Goal: Download file/media

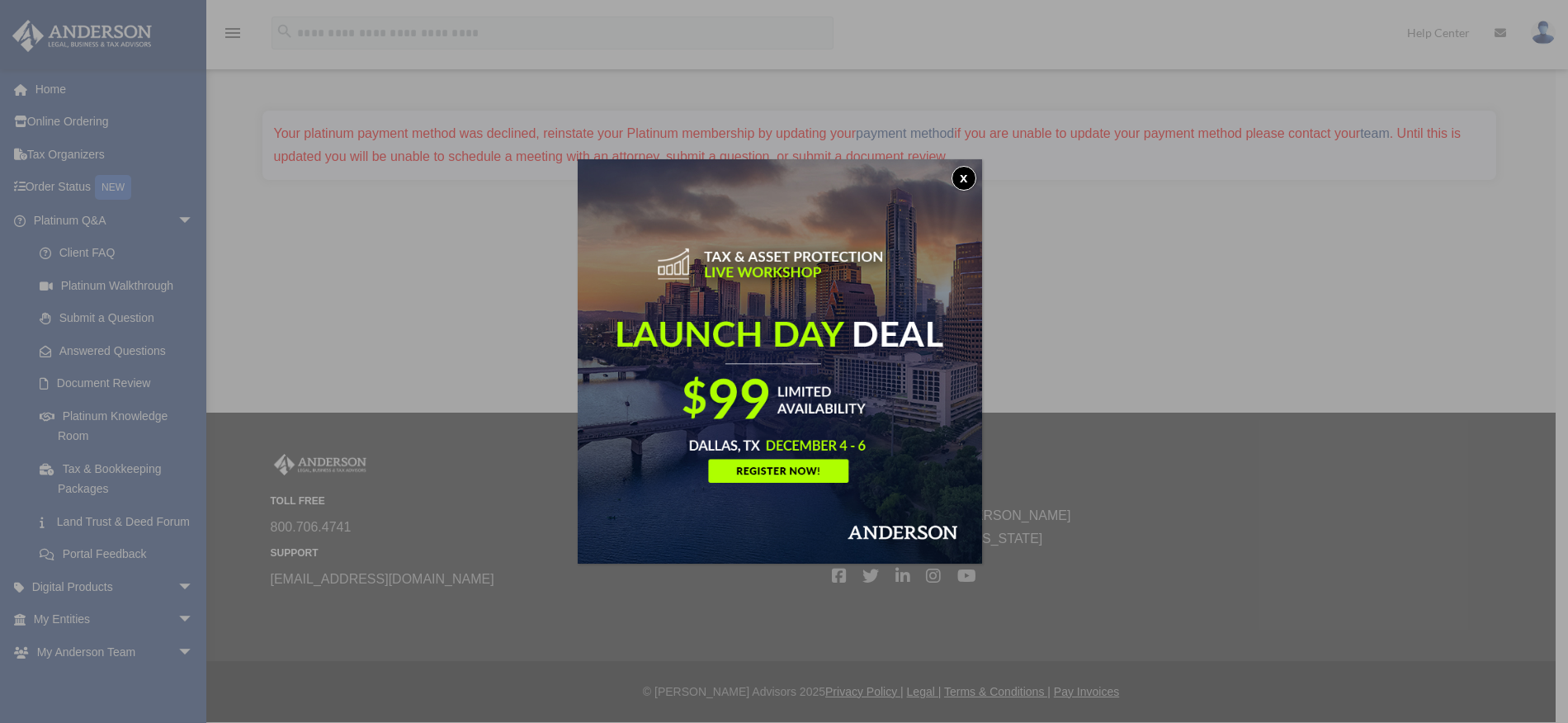
click at [972, 170] on button "x" at bounding box center [964, 178] width 25 height 25
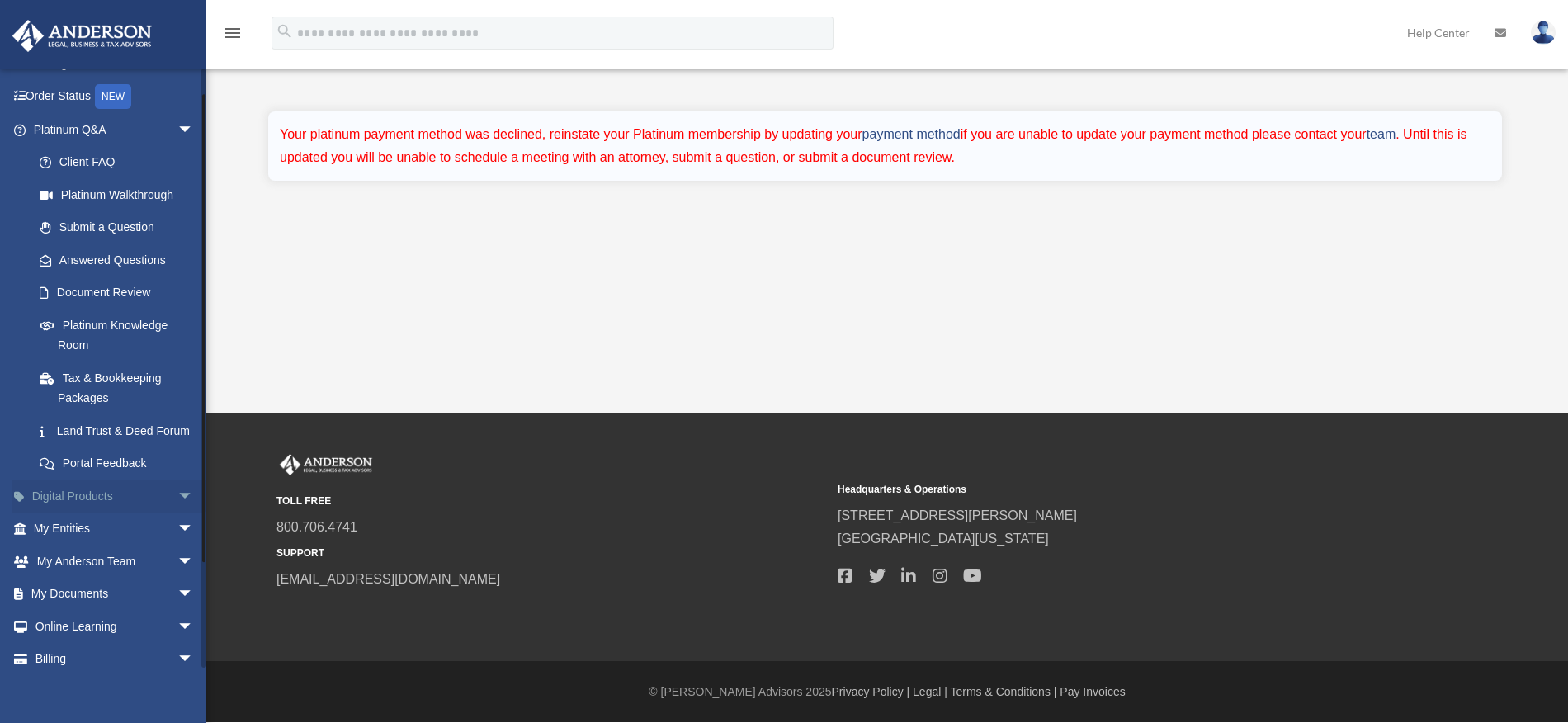
scroll to position [155, 0]
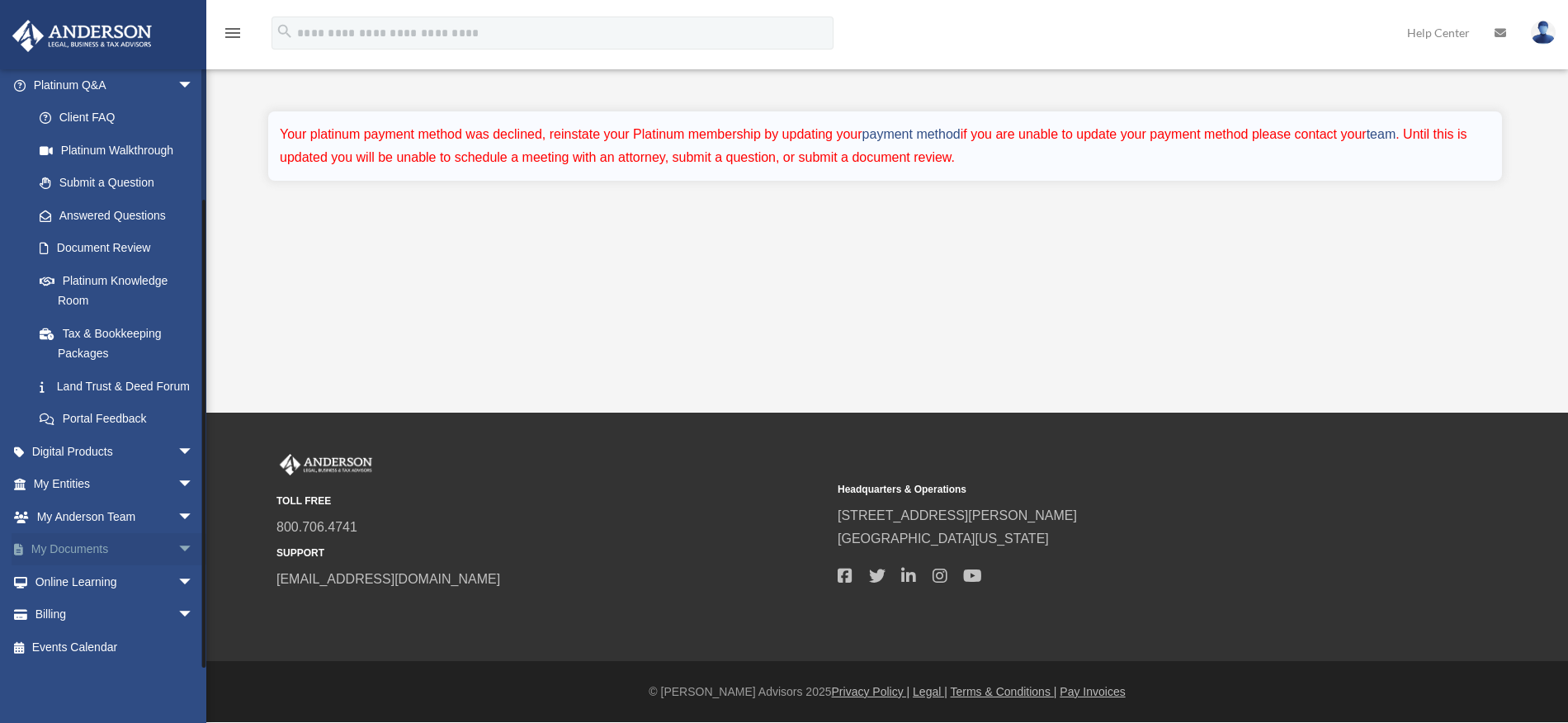
click at [94, 553] on link "My Documents arrow_drop_down" at bounding box center [114, 549] width 207 height 33
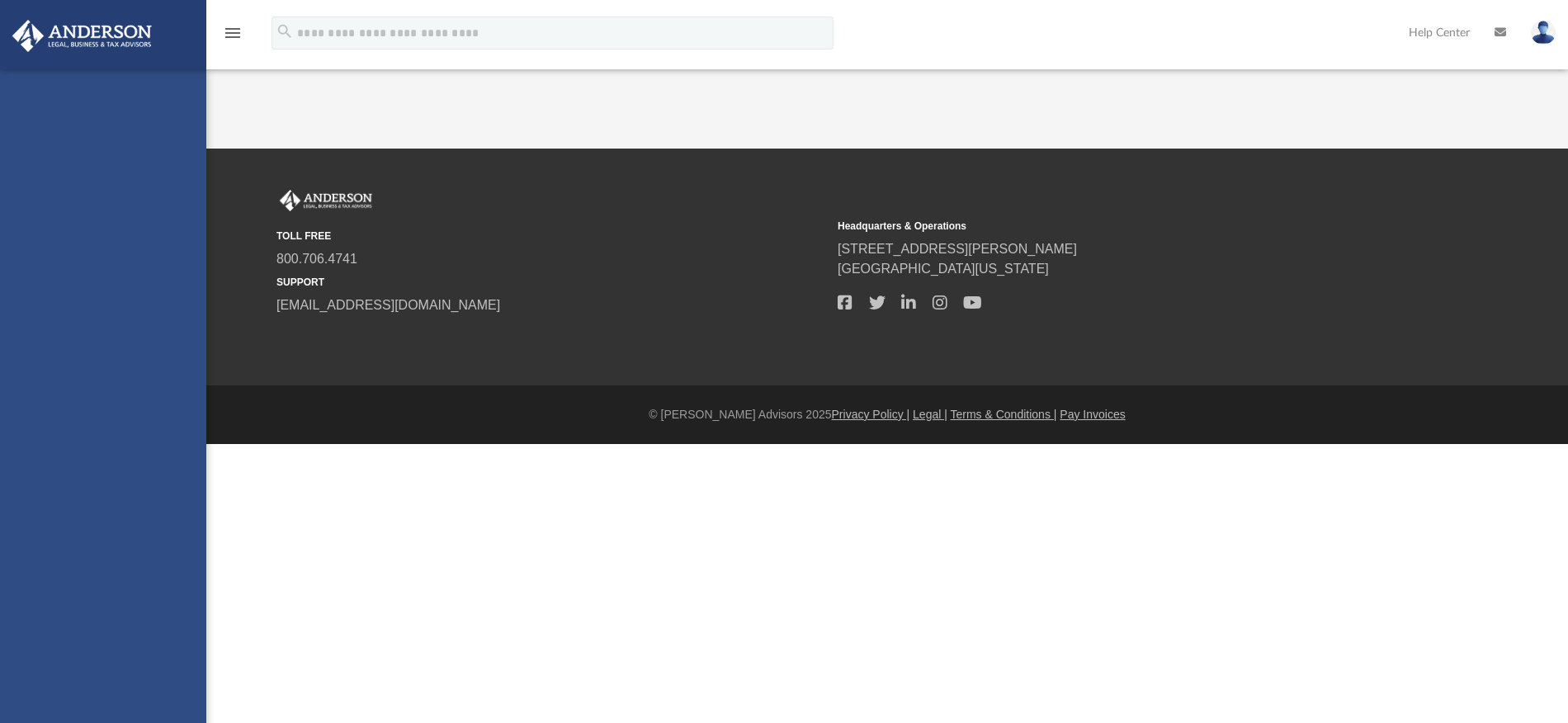
click at [127, 551] on div "[EMAIL_ADDRESS][DOMAIN_NAME] Sign Out [EMAIL_ADDRESS][DOMAIN_NAME] Home Online …" at bounding box center [103, 431] width 206 height 723
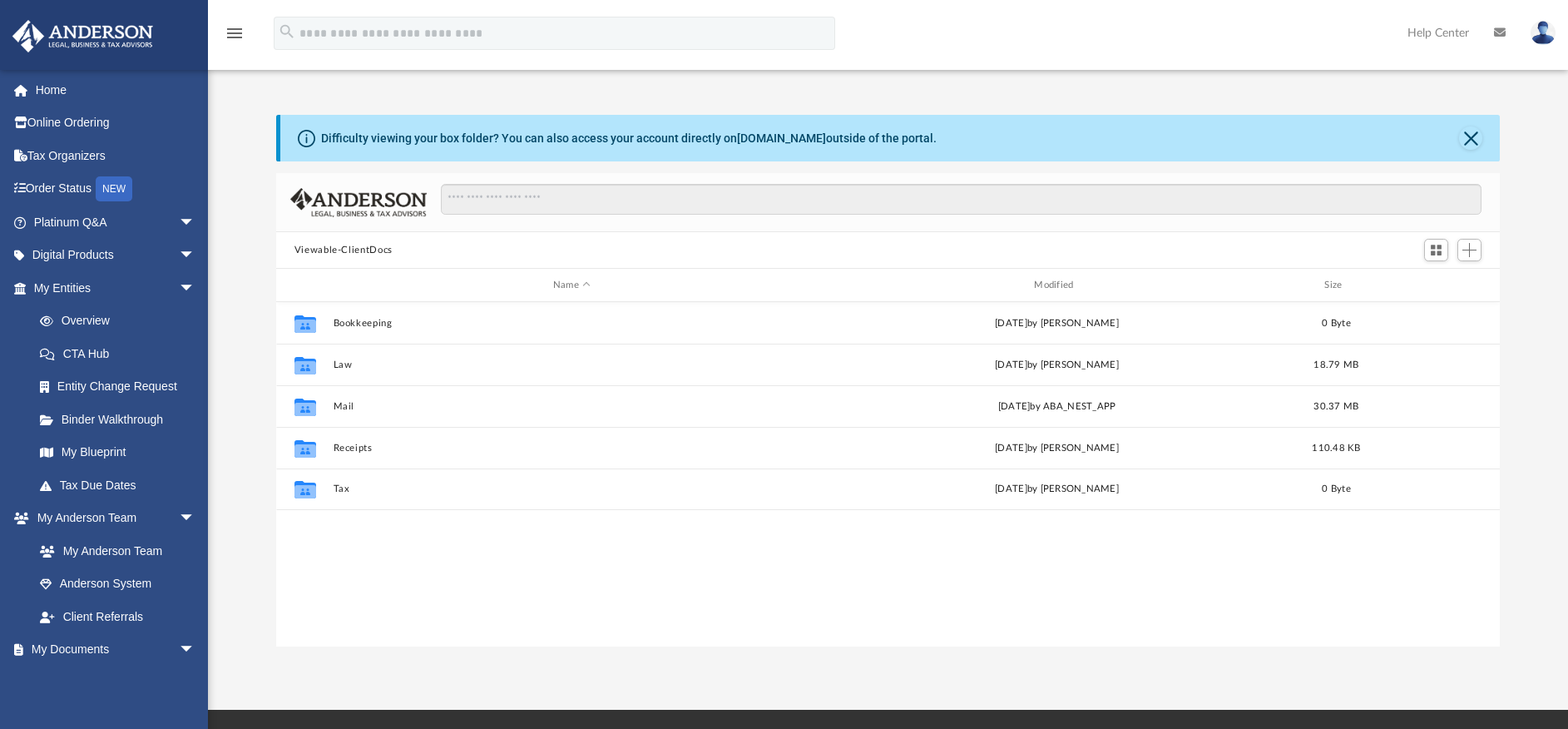
scroll to position [366, 1212]
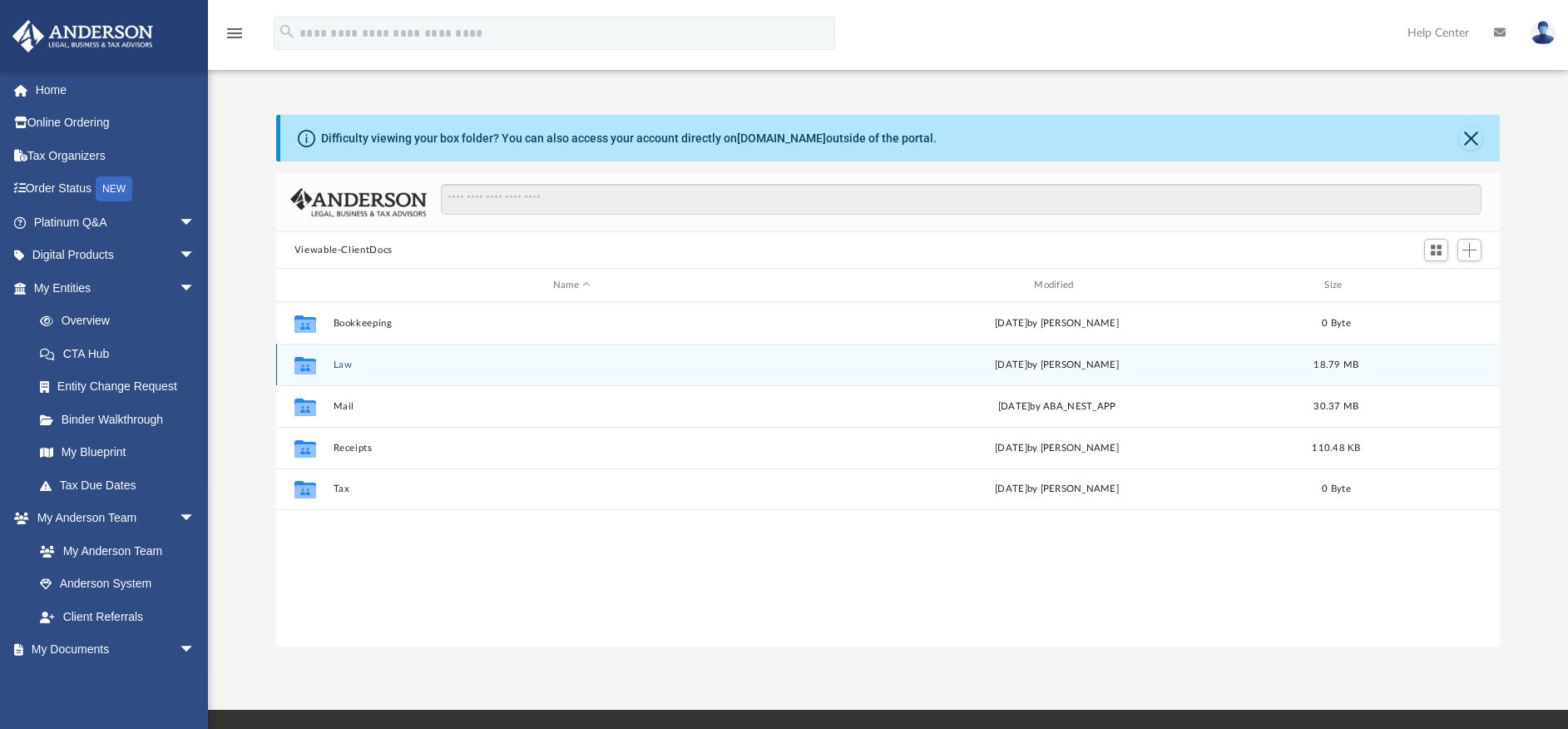
click at [337, 367] on button "Law" at bounding box center [571, 364] width 478 height 11
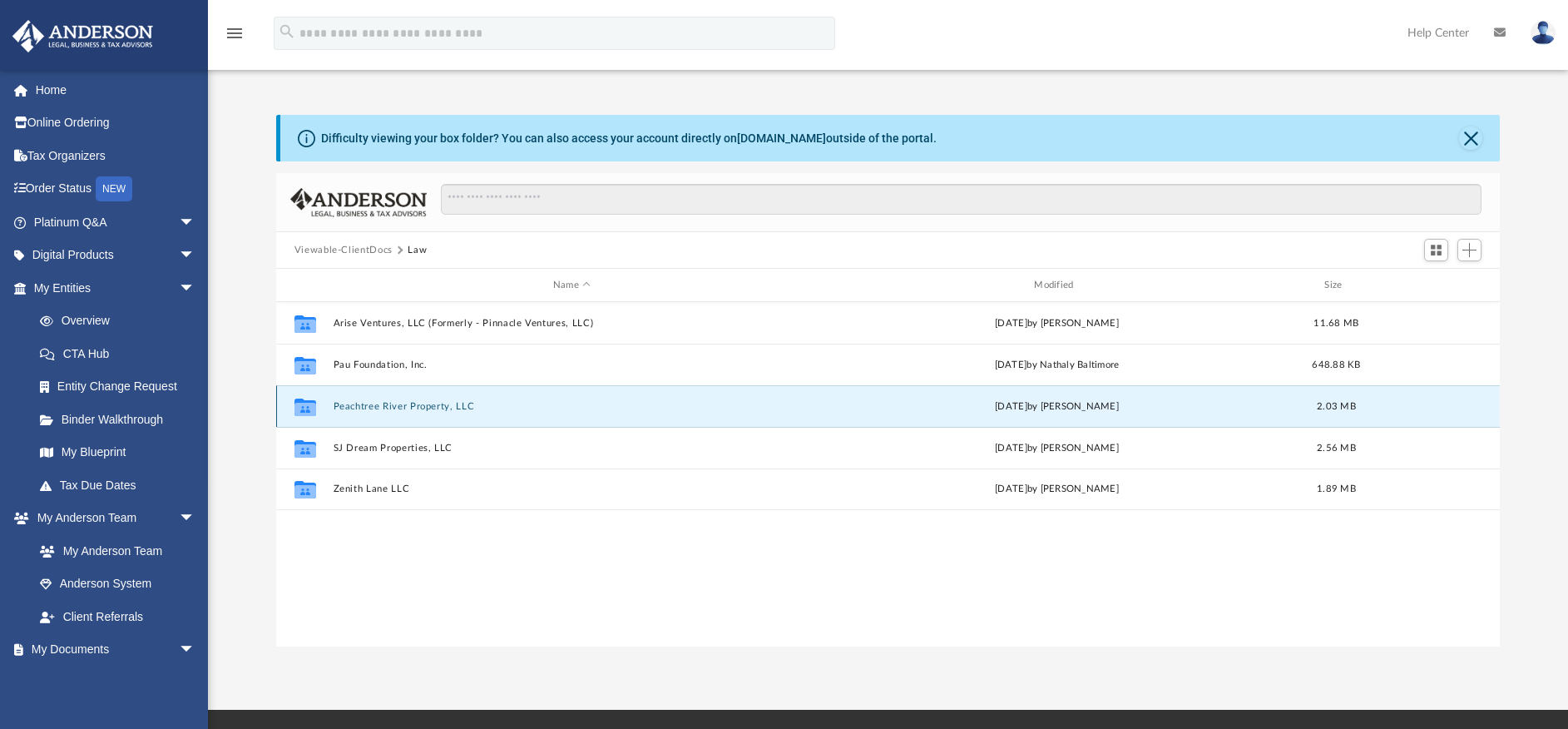
click at [381, 406] on button "Peachtree River Property, LLC" at bounding box center [571, 405] width 478 height 11
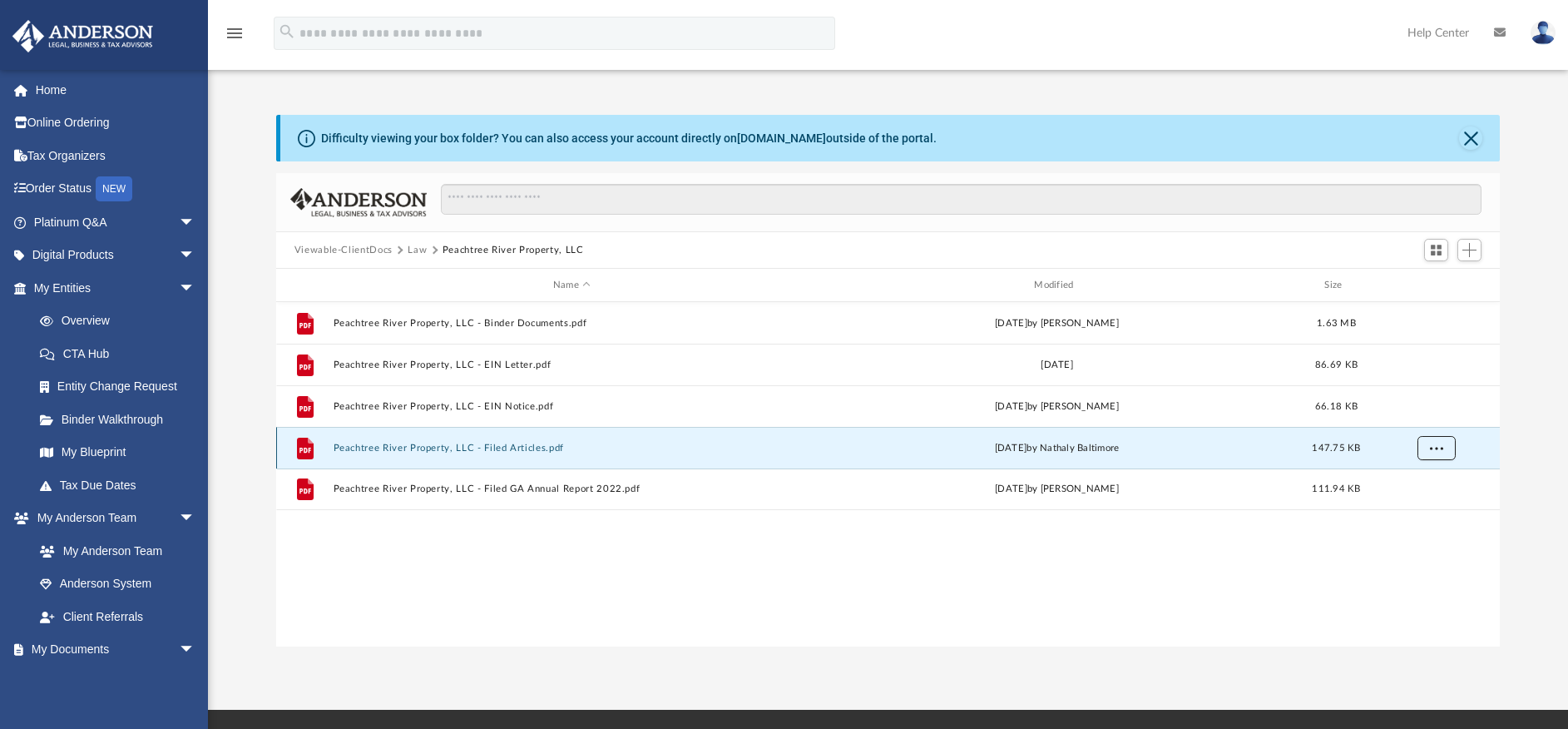
click at [1439, 447] on span "More options" at bounding box center [1436, 448] width 13 height 10
click at [1424, 510] on li "Download" at bounding box center [1421, 508] width 48 height 17
